Goal: Navigation & Orientation: Go to known website

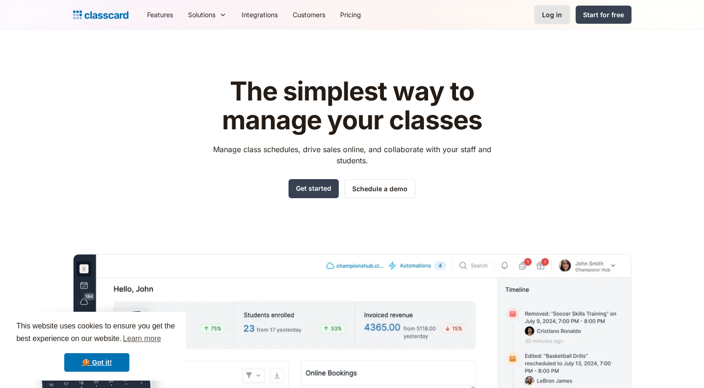
click at [556, 15] on div "Log in" at bounding box center [552, 15] width 20 height 10
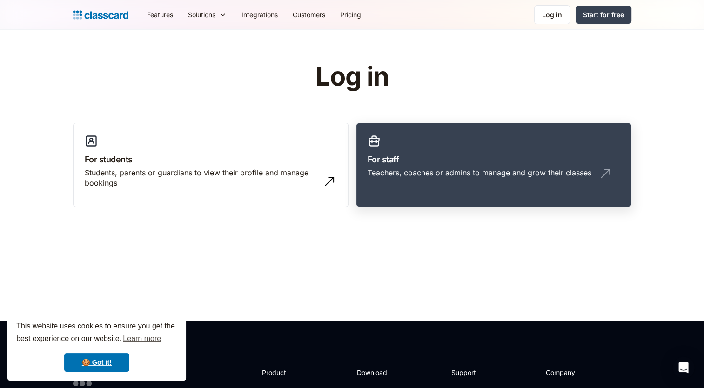
click at [449, 168] on div "Teachers, coaches or admins to manage and grow their classes" at bounding box center [480, 173] width 224 height 10
